Goal: Contribute content

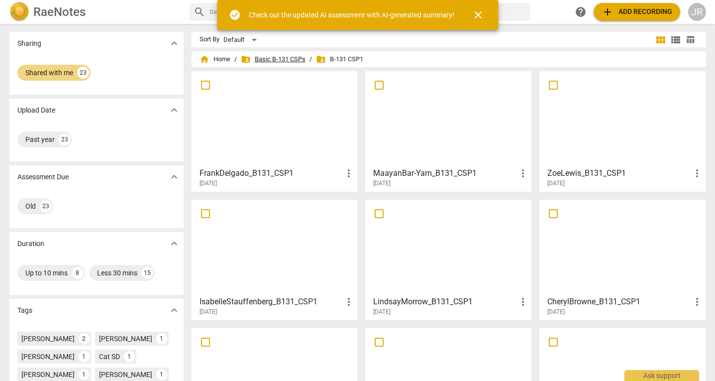
click at [285, 56] on span "folder_shared Basic B-131 CSPs" at bounding box center [273, 59] width 65 height 10
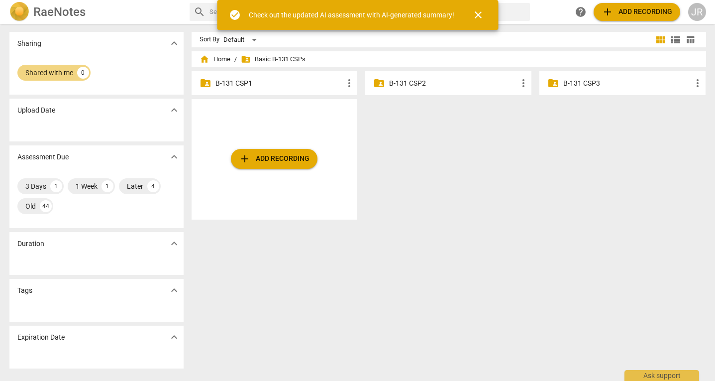
click at [575, 90] on div "folder_shared B-131 CSP3 more_vert" at bounding box center [623, 83] width 166 height 24
click at [572, 83] on p "B-131 CSP3" at bounding box center [627, 83] width 128 height 10
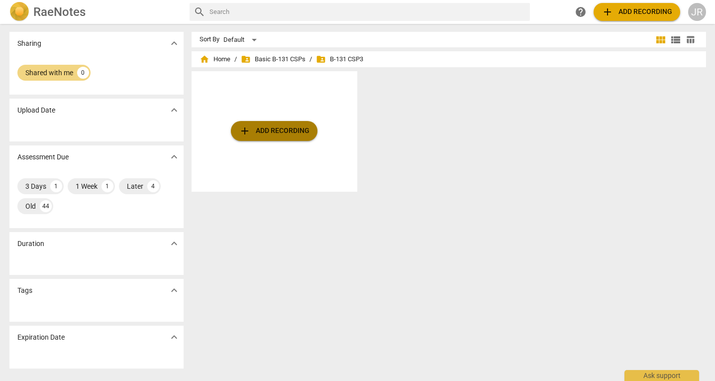
click at [286, 138] on button "add Add recording" at bounding box center [274, 131] width 87 height 20
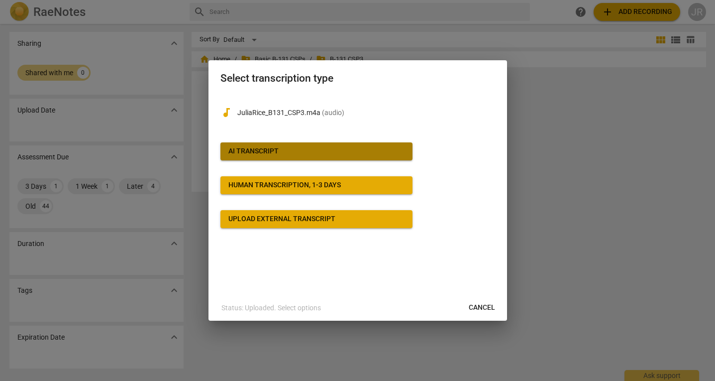
click at [311, 148] on span "AI Transcript" at bounding box center [316, 151] width 176 height 10
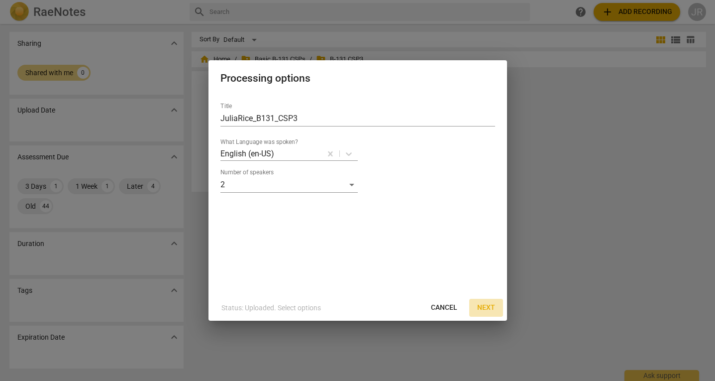
click at [485, 306] on span "Next" at bounding box center [486, 308] width 18 height 10
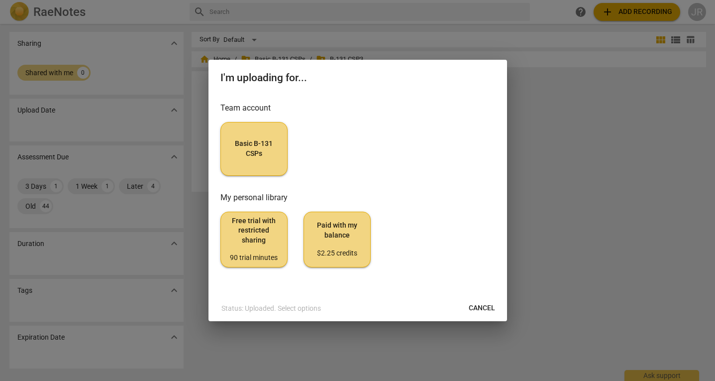
click at [271, 141] on span "Basic B-131 CSPs" at bounding box center [254, 148] width 50 height 19
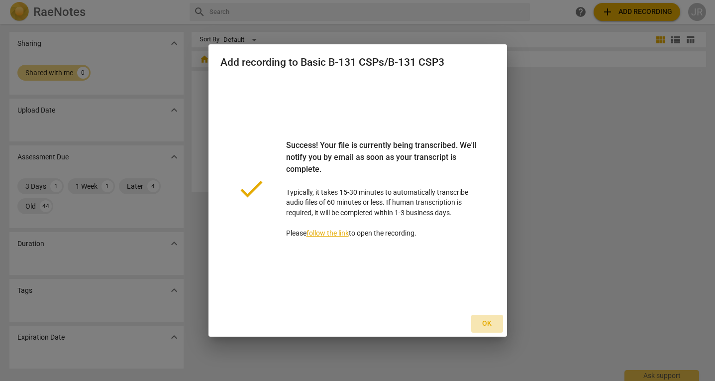
click at [491, 324] on span "Ok" at bounding box center [487, 324] width 16 height 10
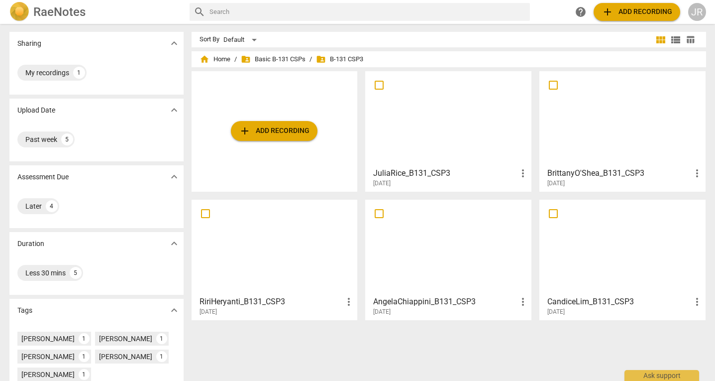
click at [487, 126] on div at bounding box center [448, 119] width 159 height 88
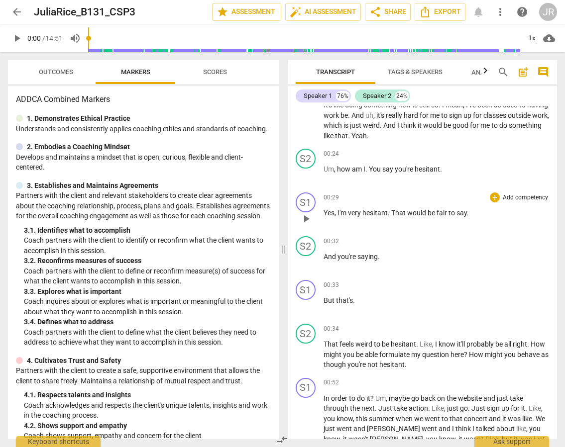
scroll to position [24, 0]
